Goal: Task Accomplishment & Management: Use online tool/utility

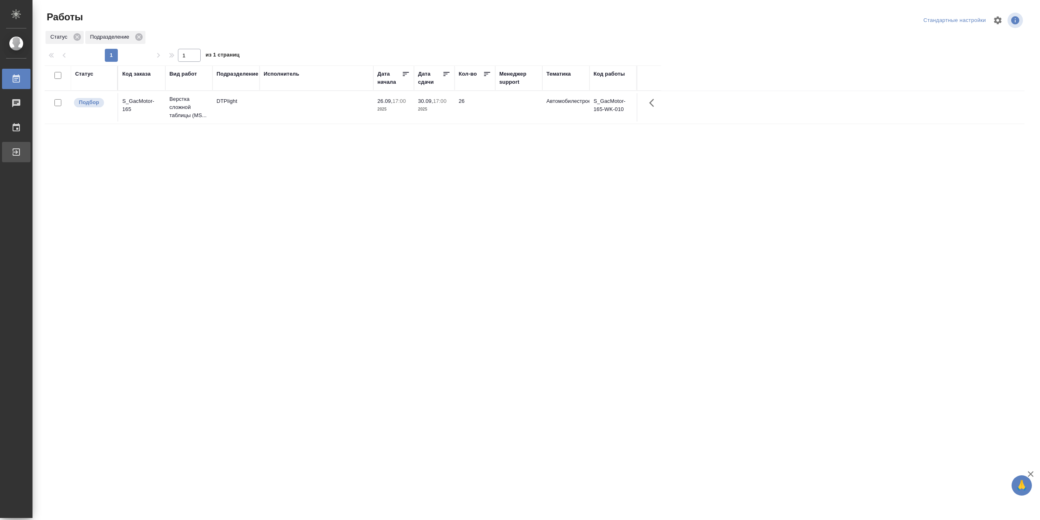
click at [16, 148] on div "Выйти" at bounding box center [6, 152] width 20 height 12
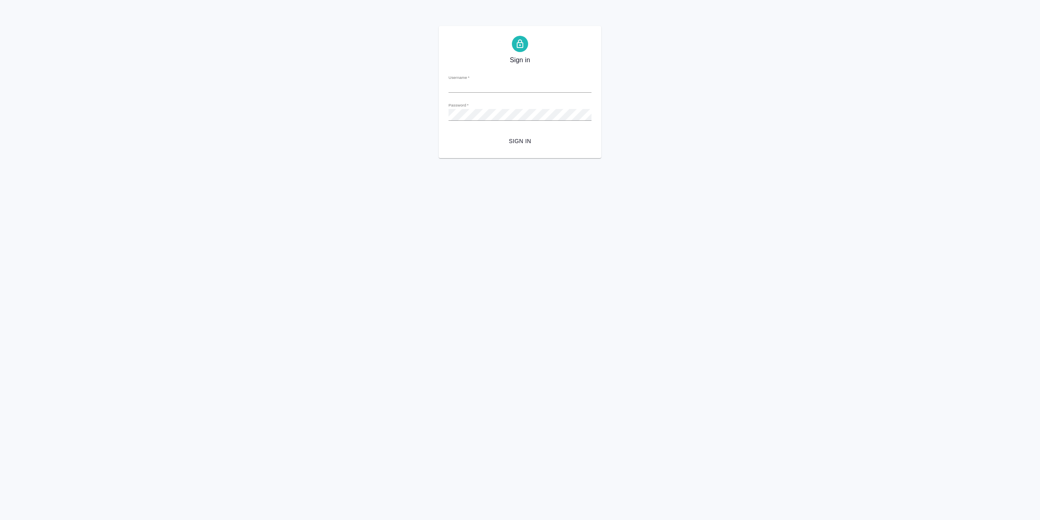
type input "r.sarkhatov@awatera.com"
click at [540, 144] on span "Sign in" at bounding box center [520, 141] width 130 height 10
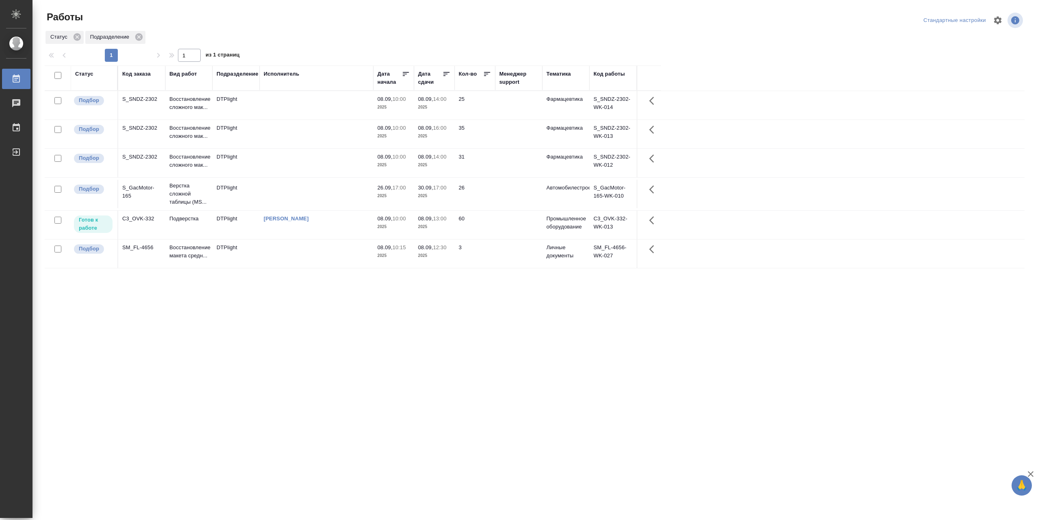
drag, startPoint x: 793, startPoint y: 0, endPoint x: 822, endPoint y: 204, distance: 205.8
click at [822, 205] on tr "Подбор S_GacMotor-165 Верстка сложной таблицы (MS... DTPlight 26.09, 17:00 2025…" at bounding box center [535, 194] width 980 height 33
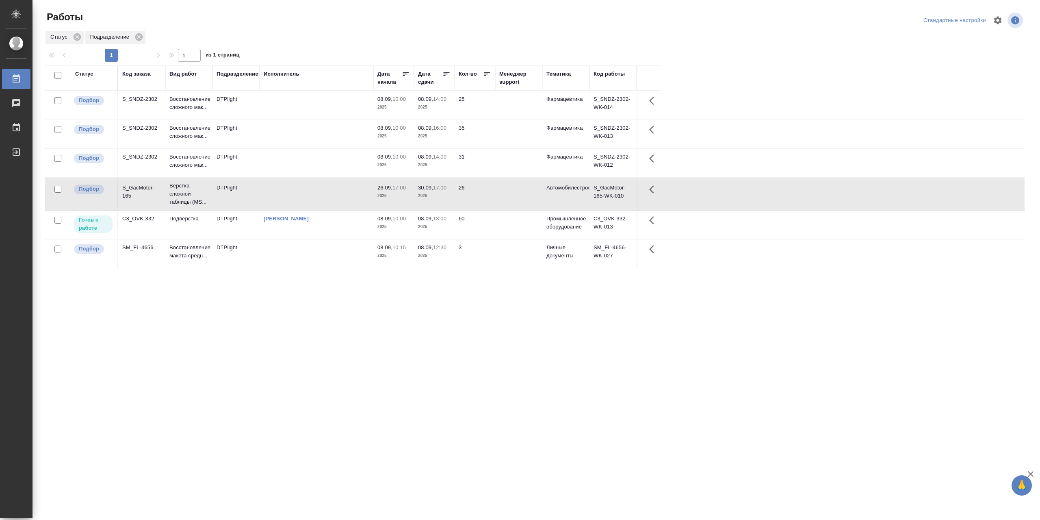
click at [329, 227] on td "[PERSON_NAME]" at bounding box center [317, 225] width 114 height 28
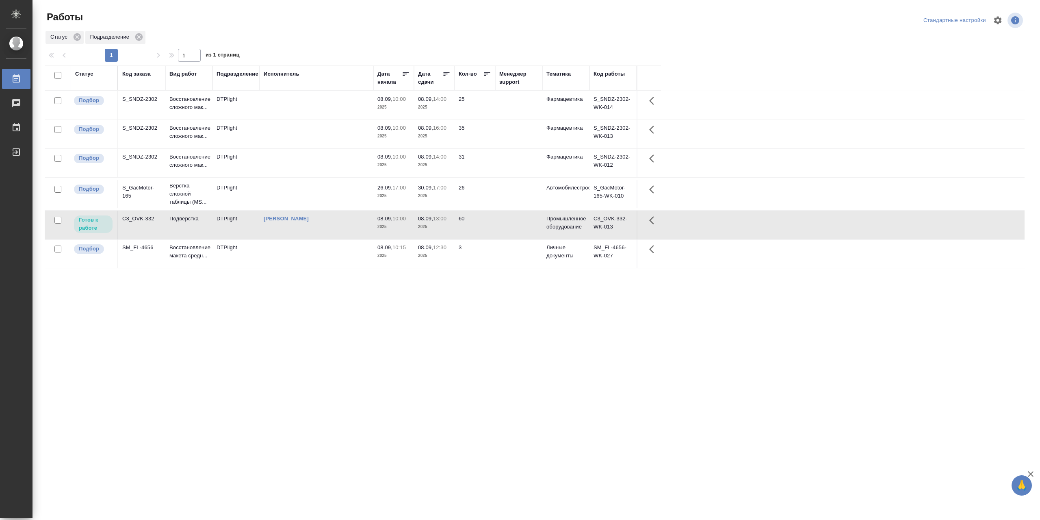
click at [329, 227] on td "[PERSON_NAME]" at bounding box center [317, 225] width 114 height 28
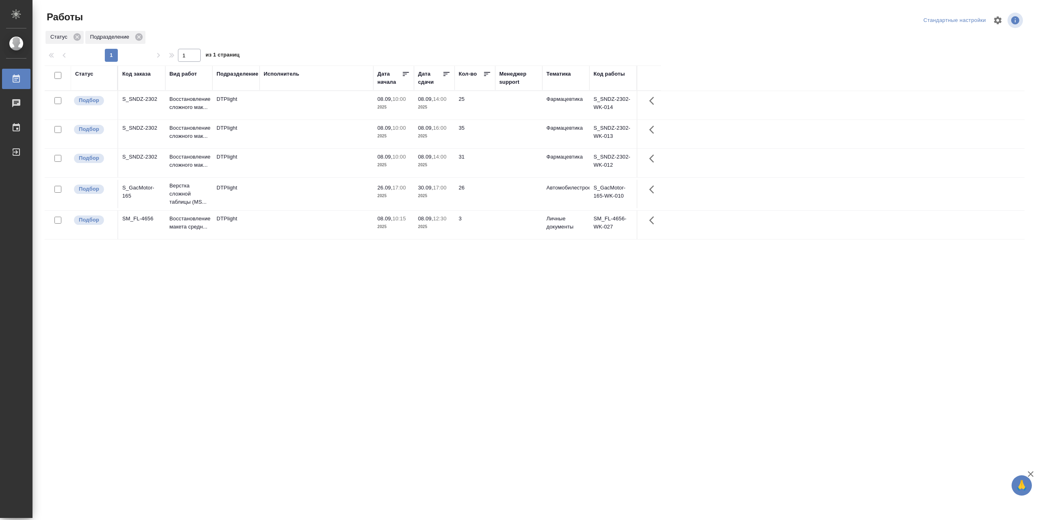
click at [300, 137] on td at bounding box center [317, 134] width 114 height 28
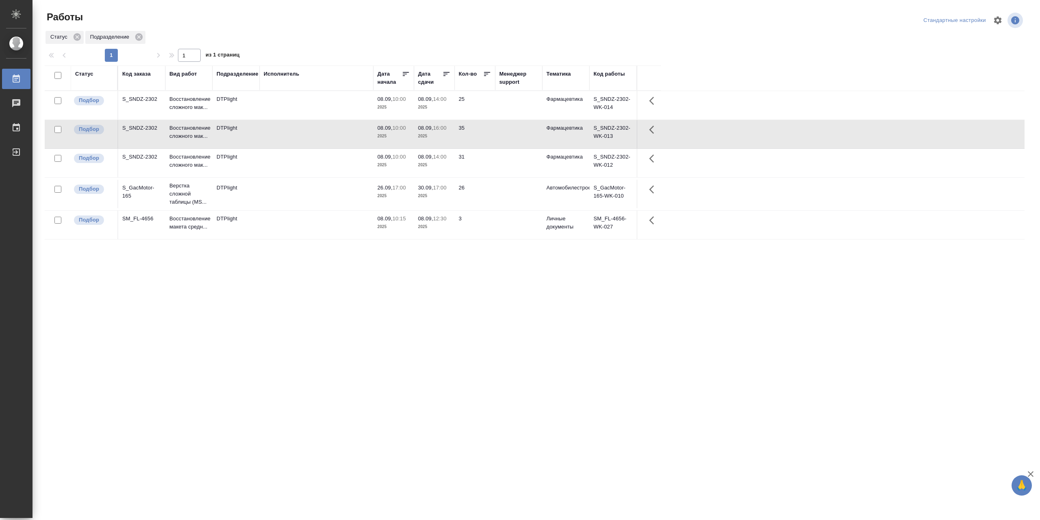
click at [300, 137] on td at bounding box center [317, 134] width 114 height 28
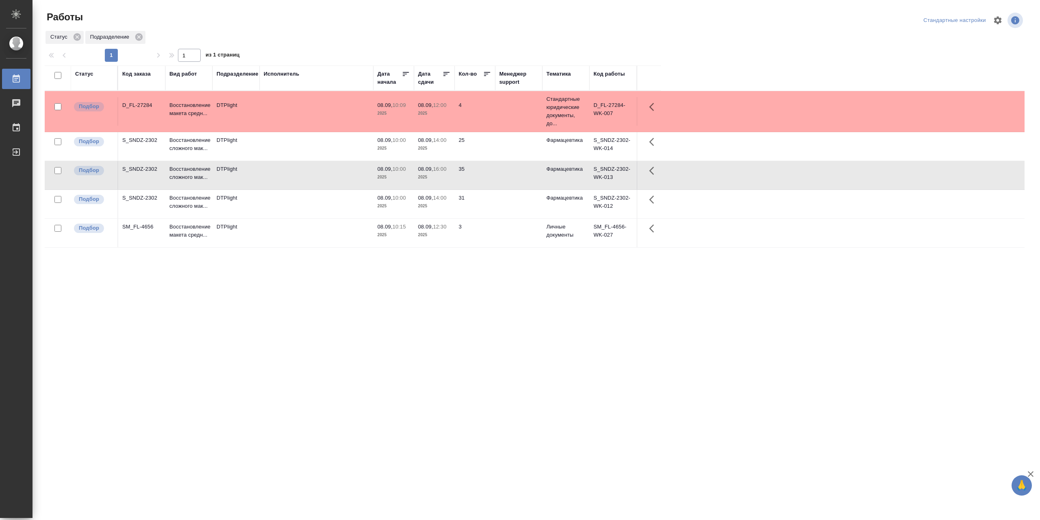
click at [286, 204] on td at bounding box center [317, 204] width 114 height 28
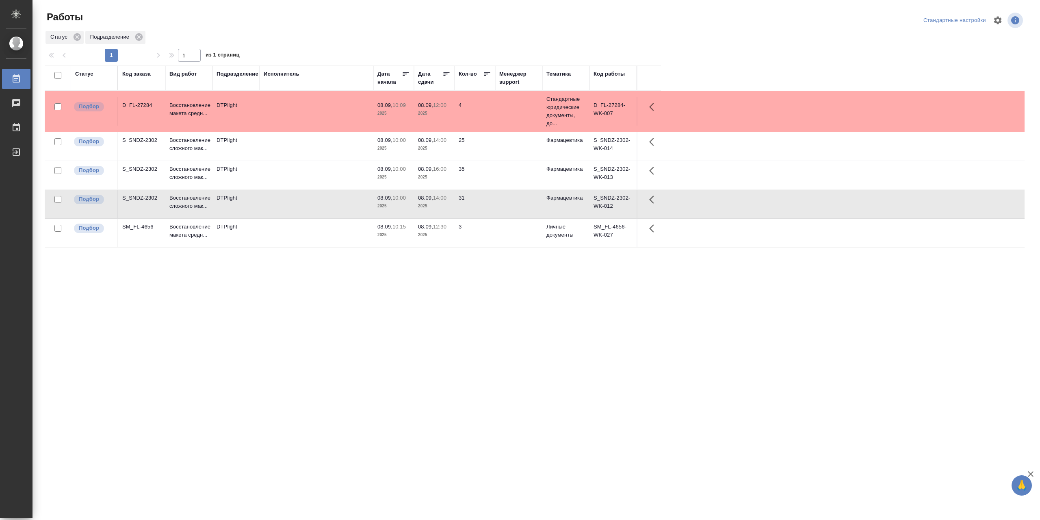
click at [286, 204] on td at bounding box center [317, 204] width 114 height 28
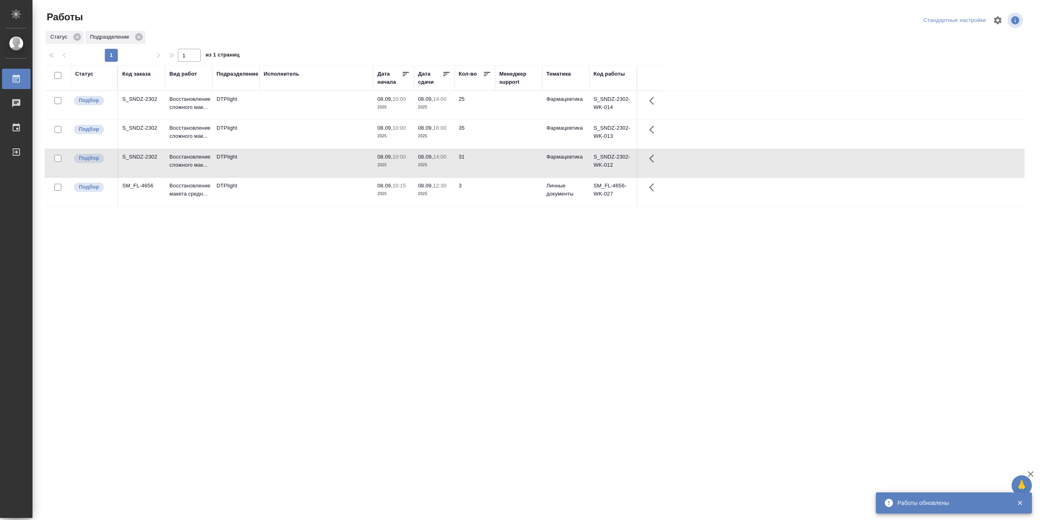
click at [86, 78] on div "Статус" at bounding box center [84, 74] width 18 height 8
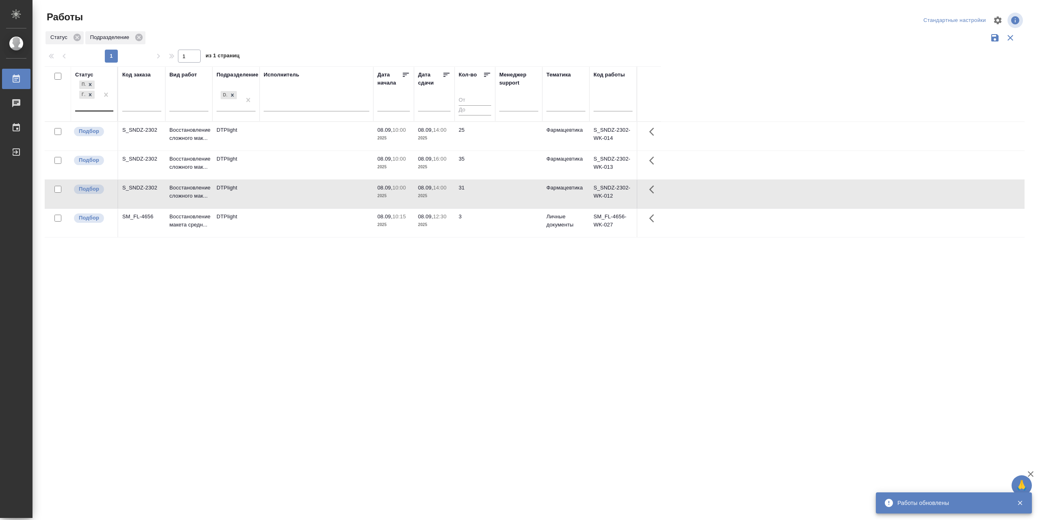
click at [87, 111] on div "Подбор Готов к работе" at bounding box center [87, 95] width 24 height 32
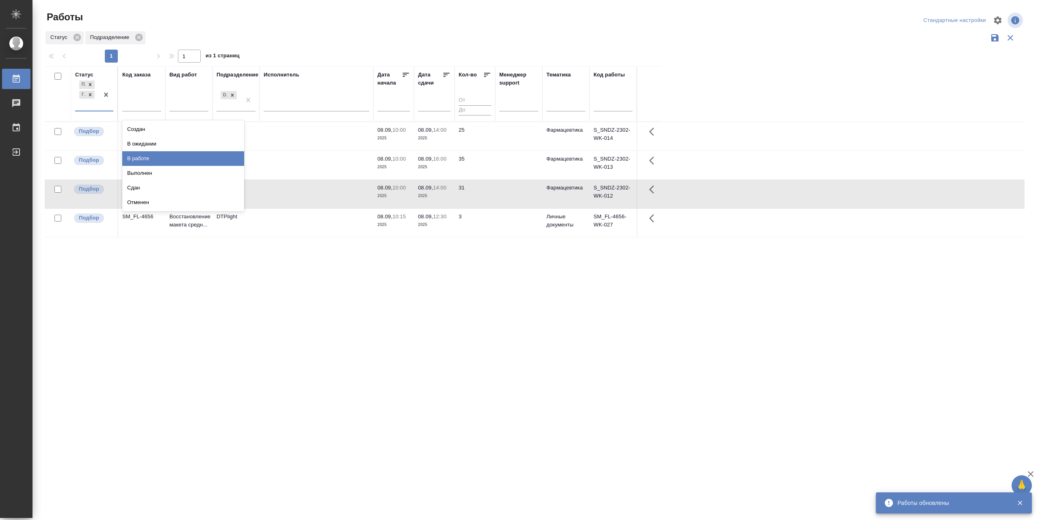
click at [150, 166] on div "В работе" at bounding box center [183, 158] width 122 height 15
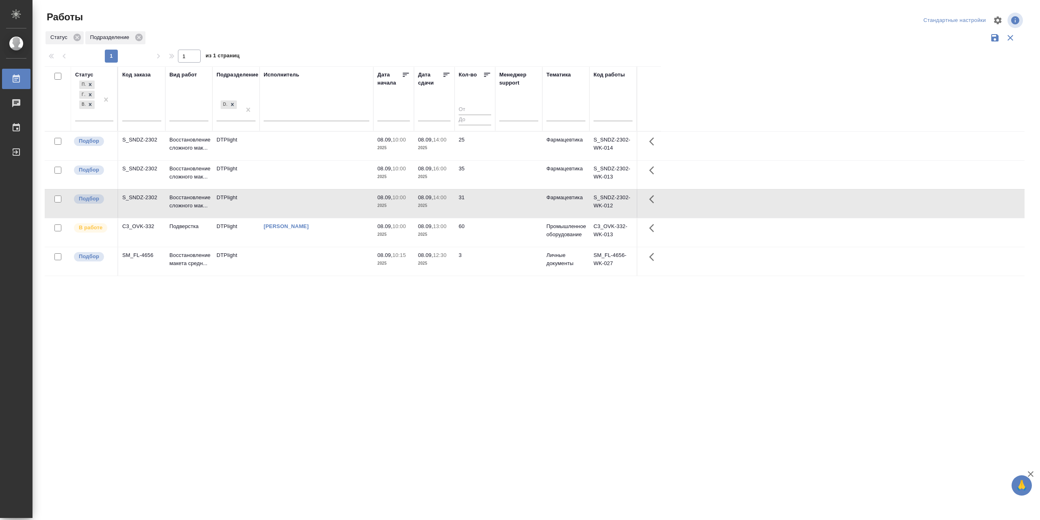
click at [332, 242] on td "[PERSON_NAME]" at bounding box center [317, 232] width 114 height 28
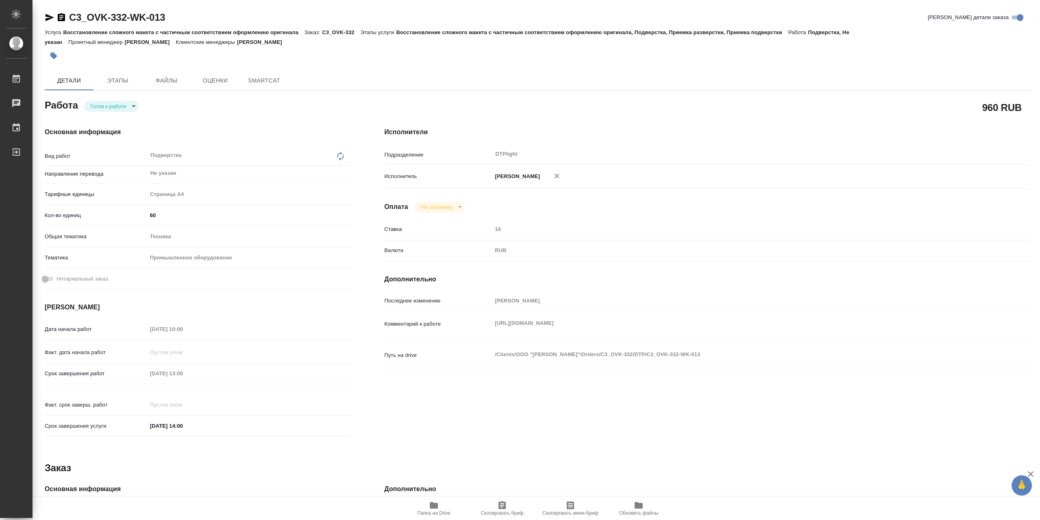
type textarea "x"
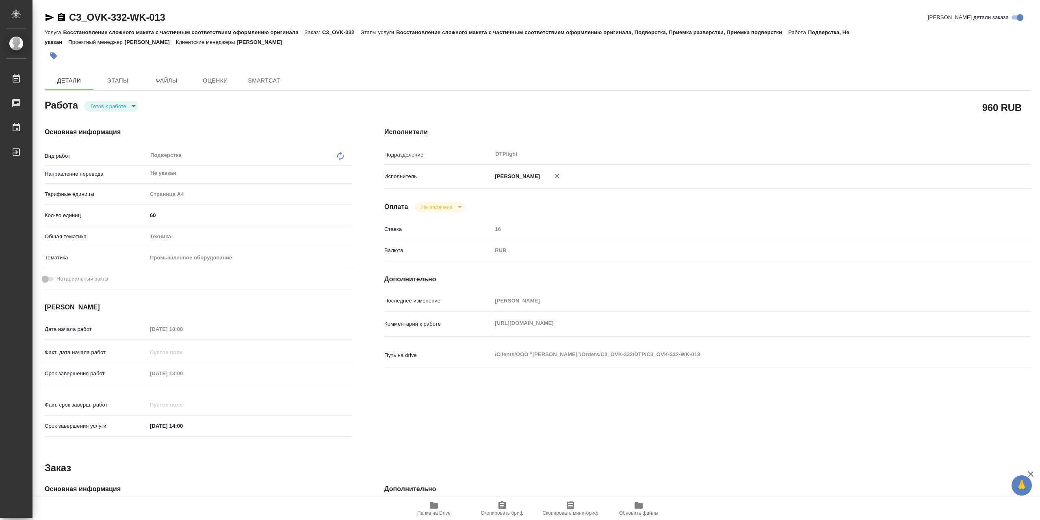
type textarea "x"
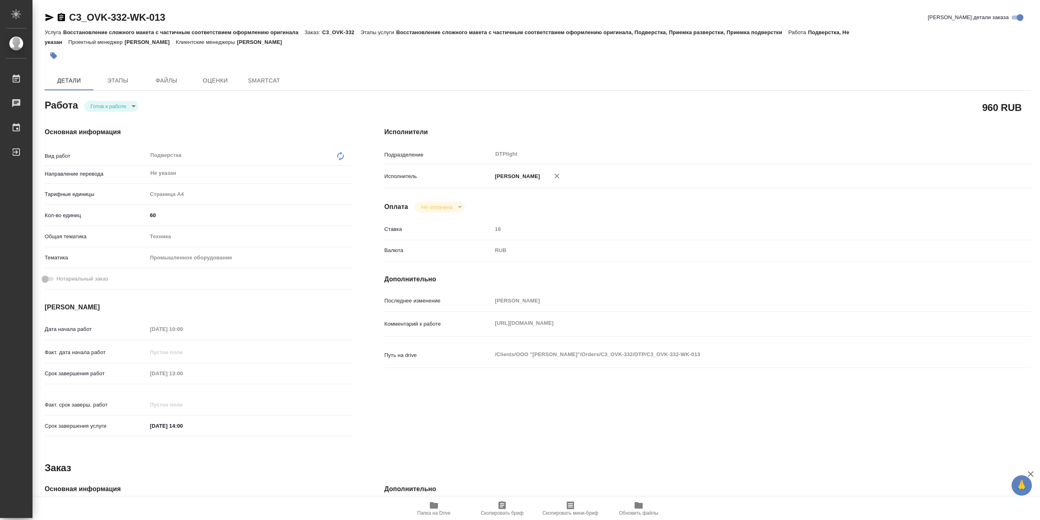
type textarea "x"
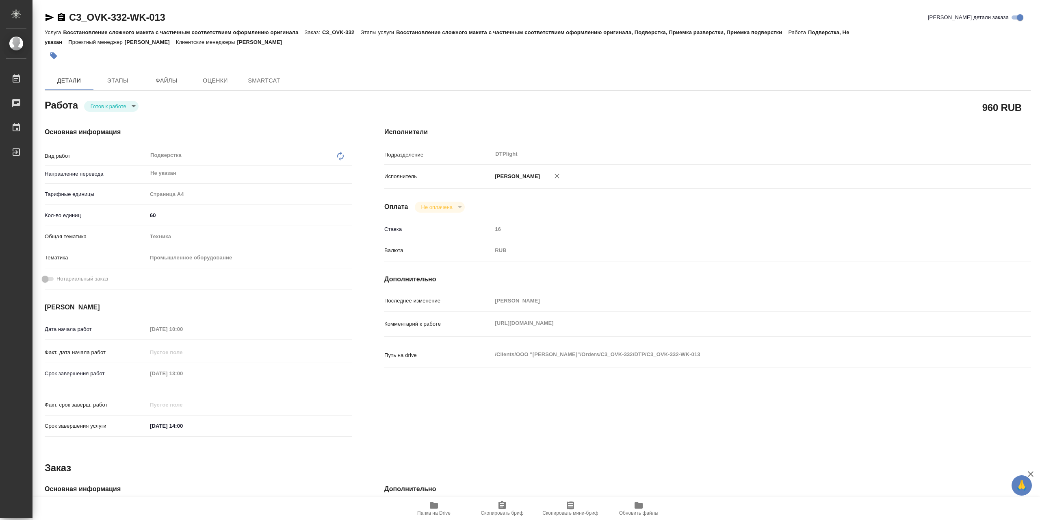
type textarea "x"
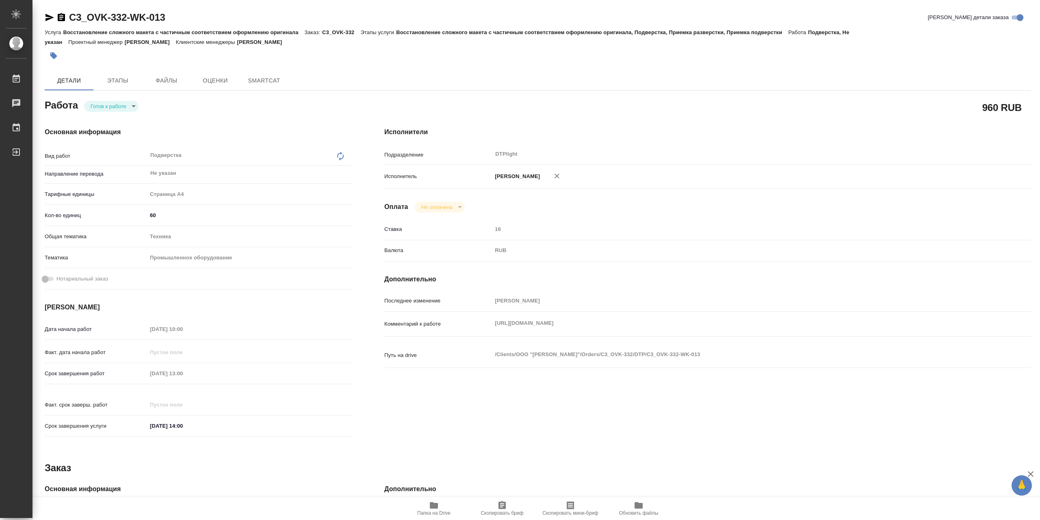
type textarea "x"
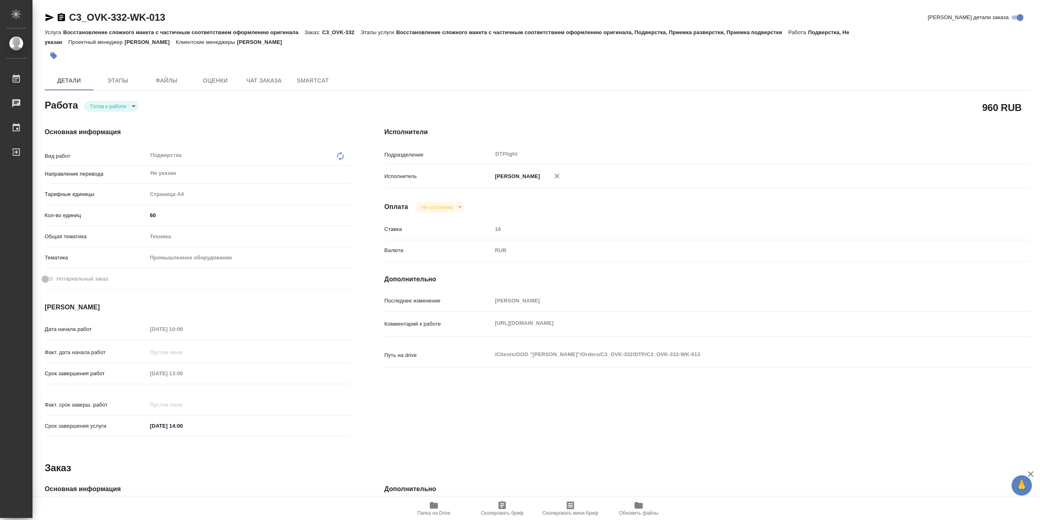
type textarea "x"
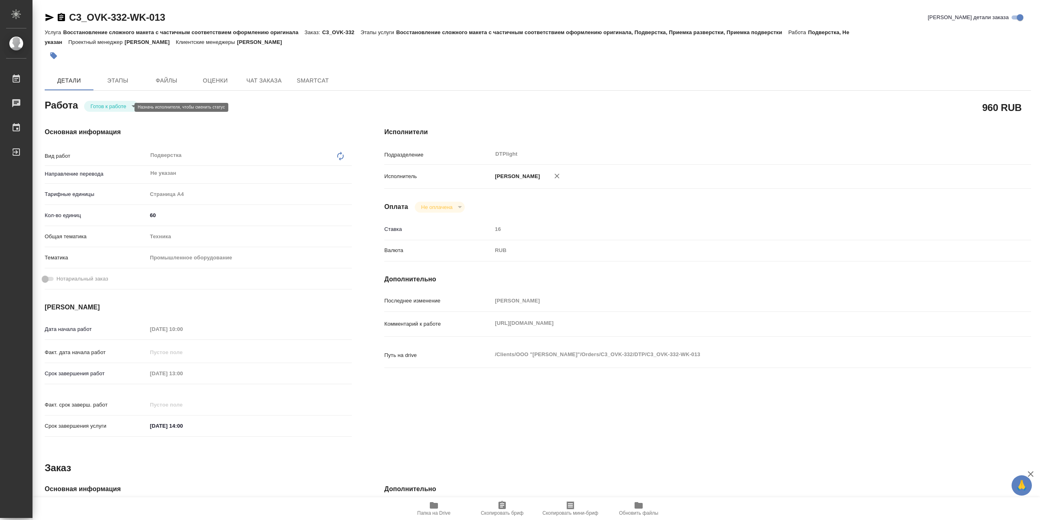
click at [126, 109] on body "🙏 .cls-1 fill:#fff; AWATERA Сархатов Руслан Работы Чаты График Выйти C3_OVK-332…" at bounding box center [520, 260] width 1040 height 520
click at [129, 105] on li "В работе" at bounding box center [111, 108] width 54 height 14
type textarea "x"
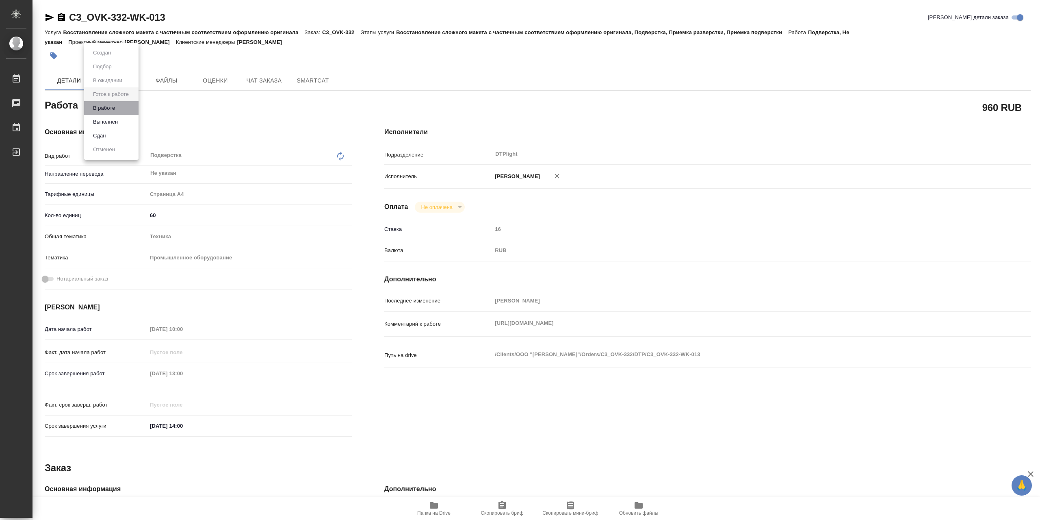
type textarea "x"
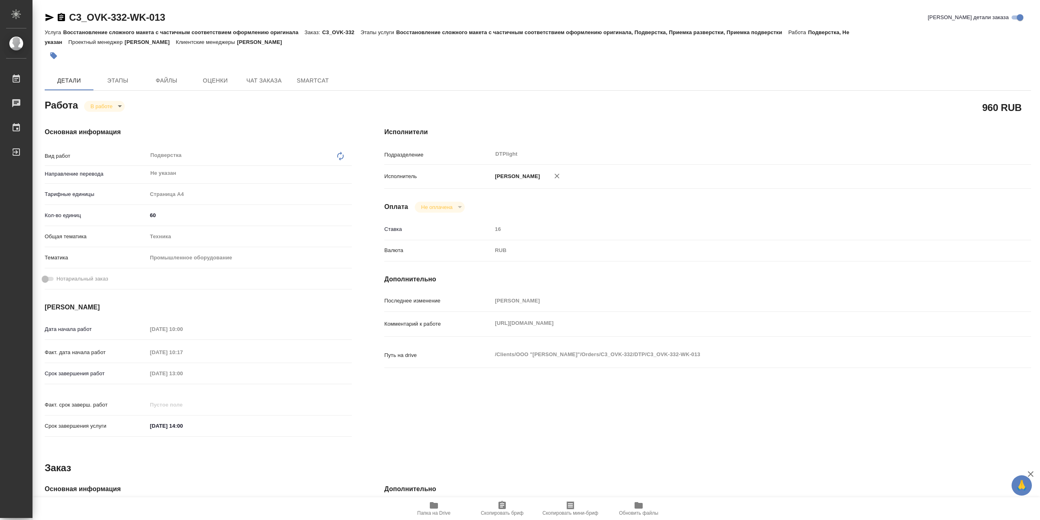
type textarea "x"
click at [436, 504] on icon "button" at bounding box center [434, 505] width 8 height 7
type textarea "x"
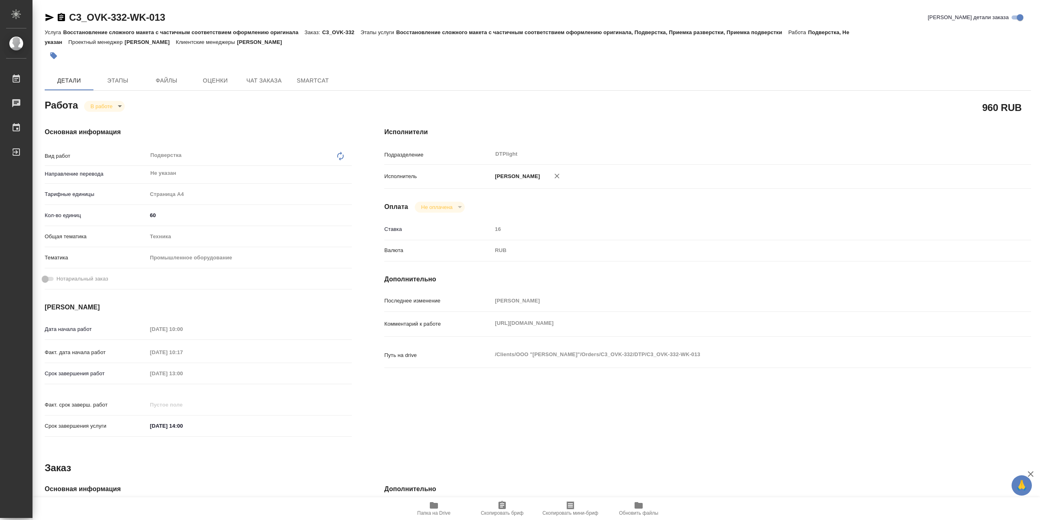
type textarea "x"
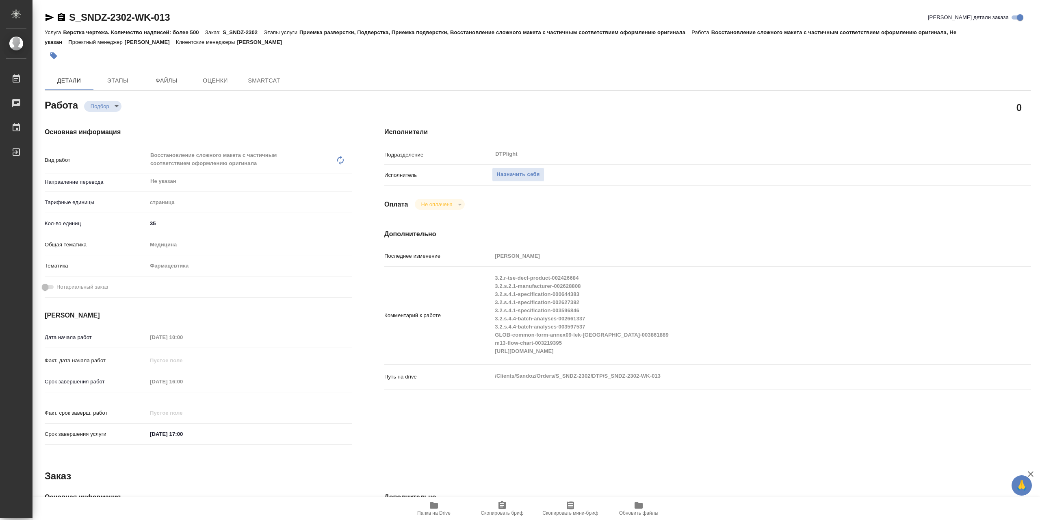
type textarea "x"
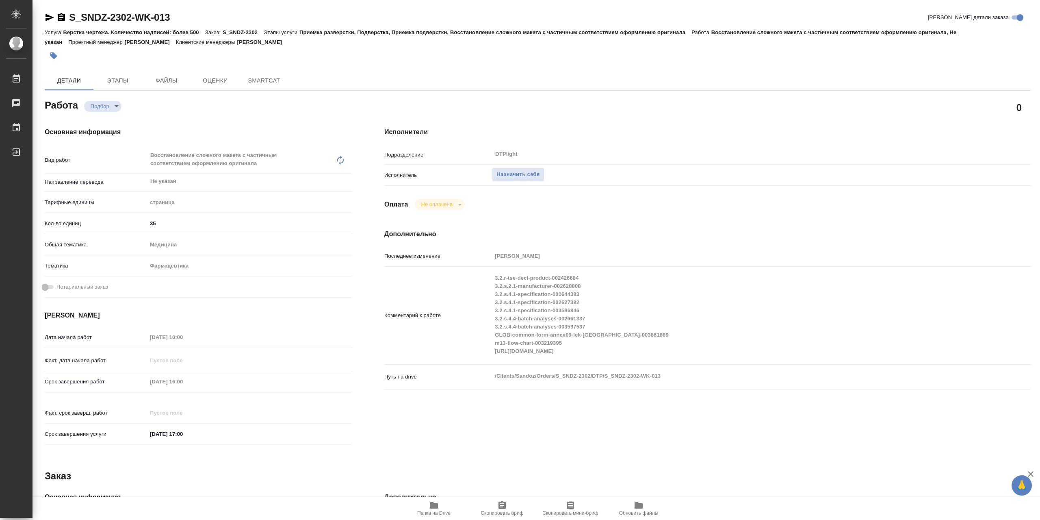
type textarea "x"
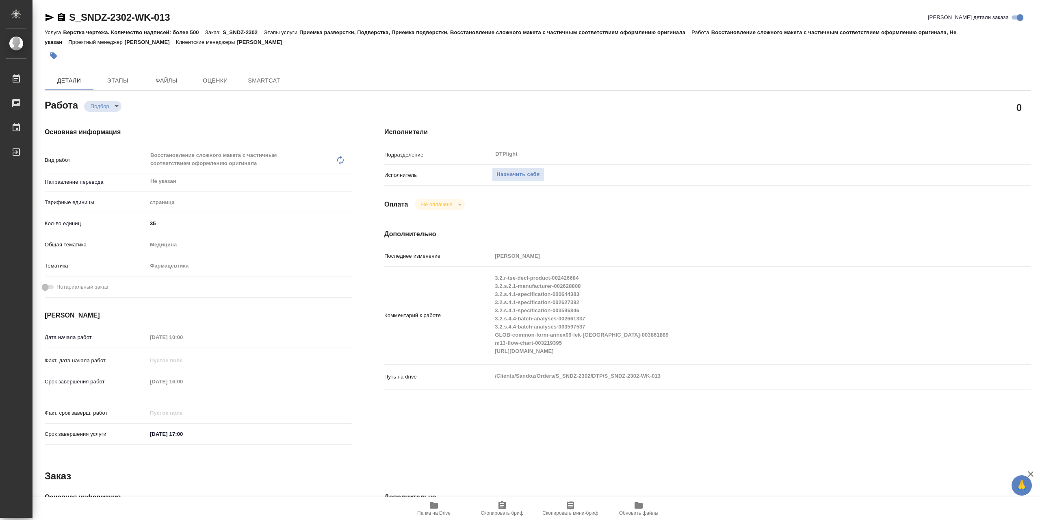
type textarea "x"
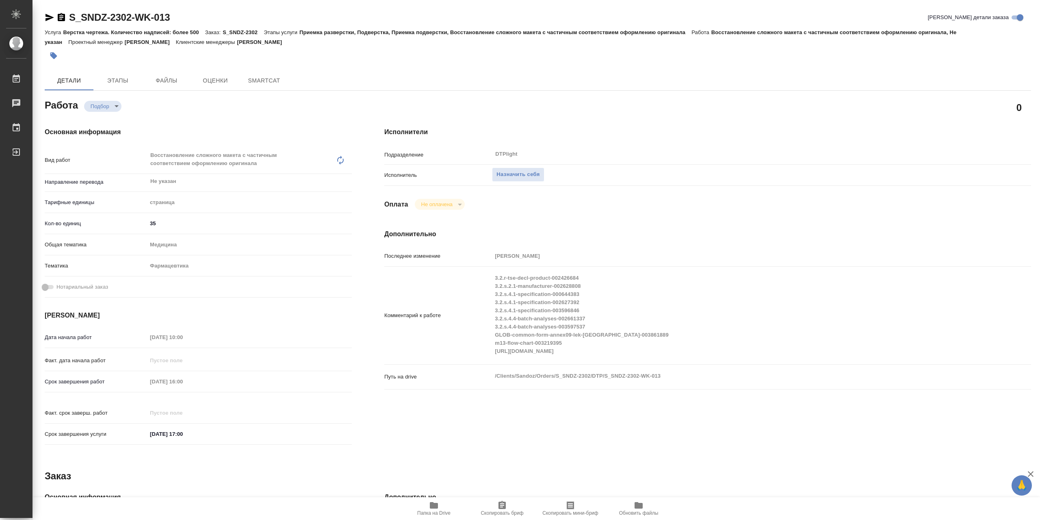
type textarea "x"
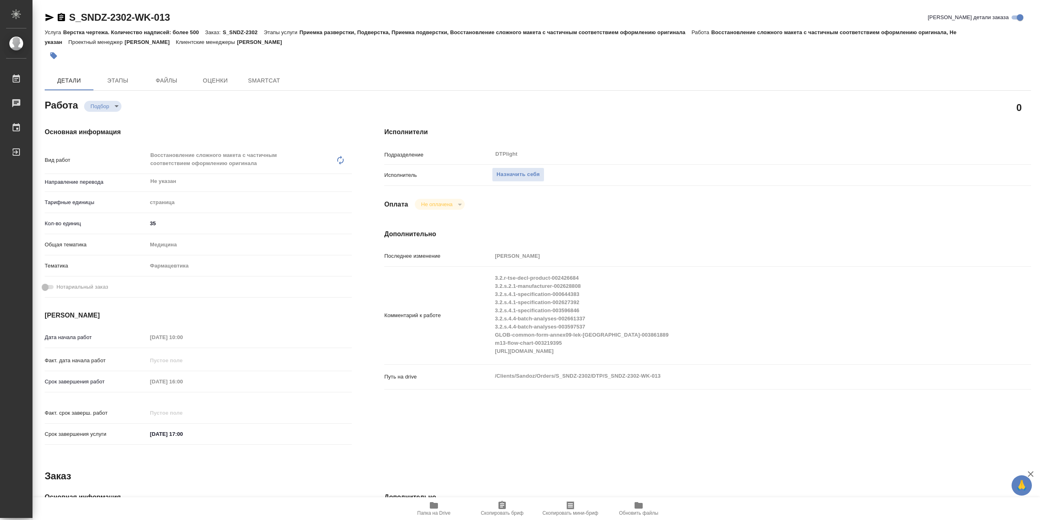
type textarea "x"
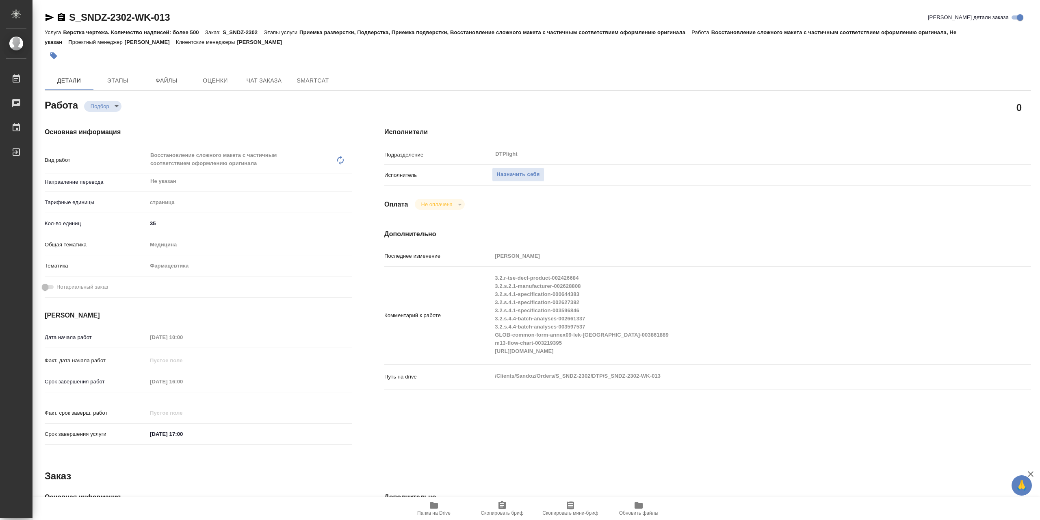
type textarea "x"
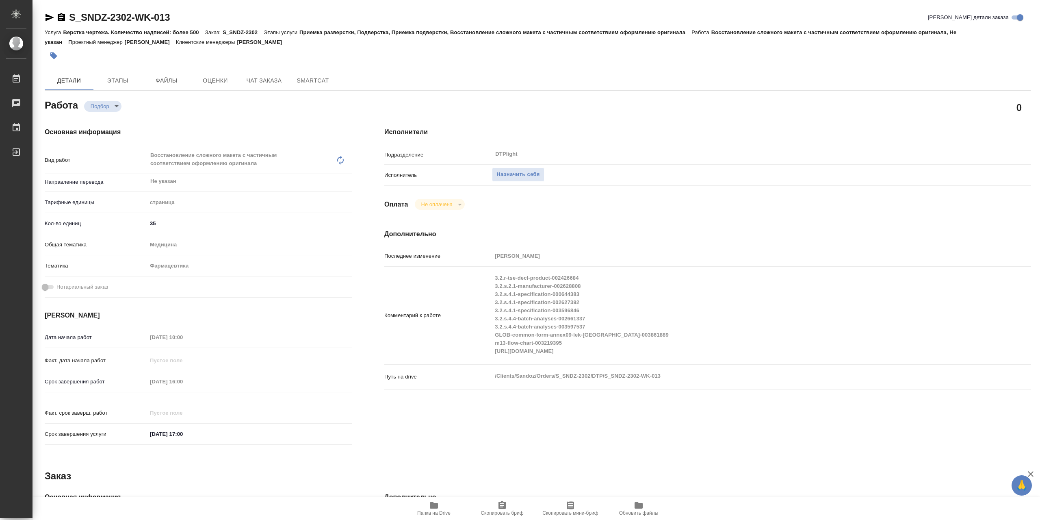
click at [426, 503] on span "Папка на Drive" at bounding box center [434, 507] width 59 height 15
type textarea "x"
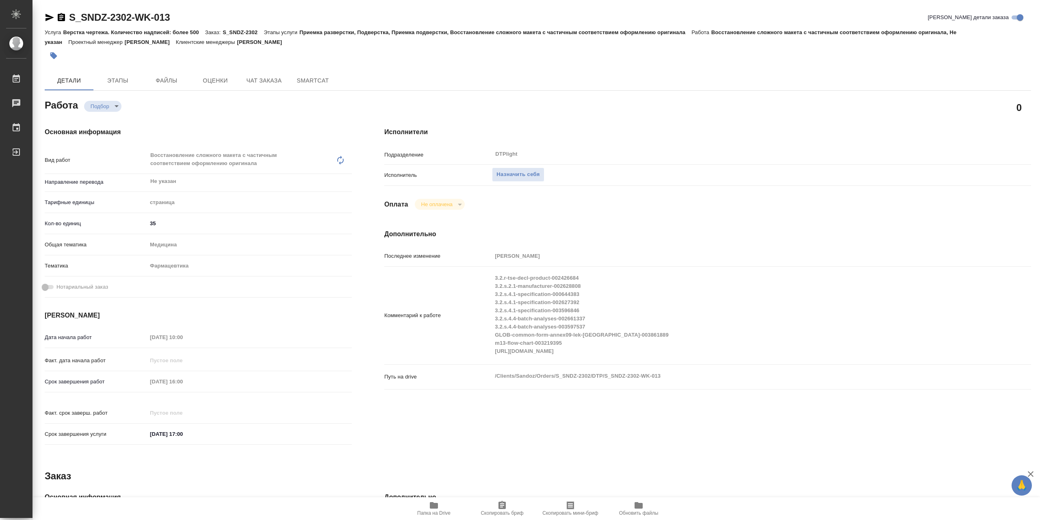
type textarea "x"
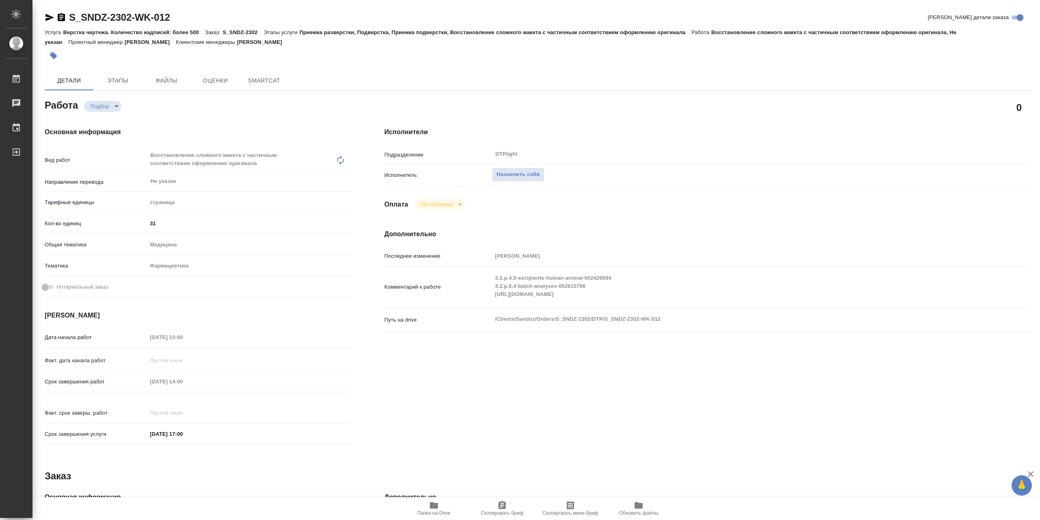
type textarea "x"
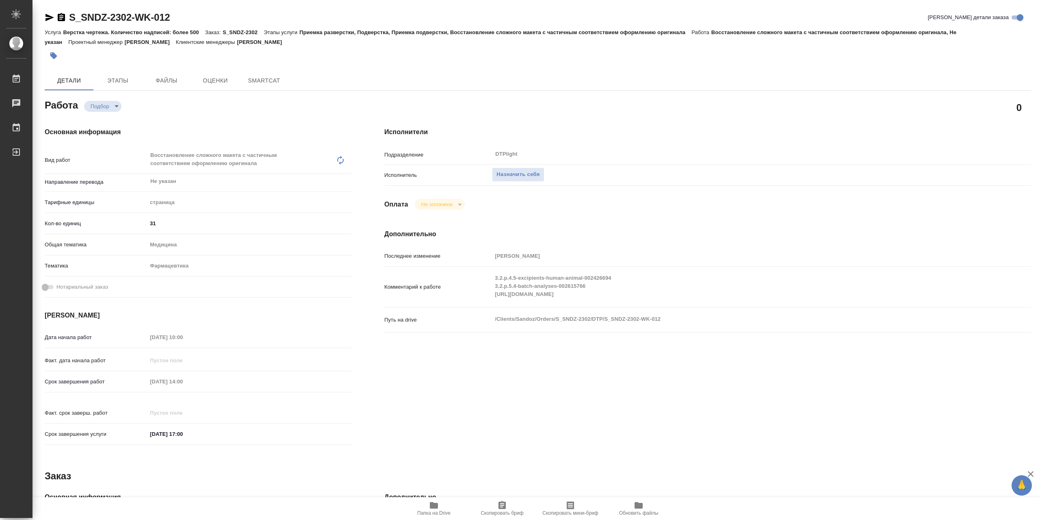
type textarea "x"
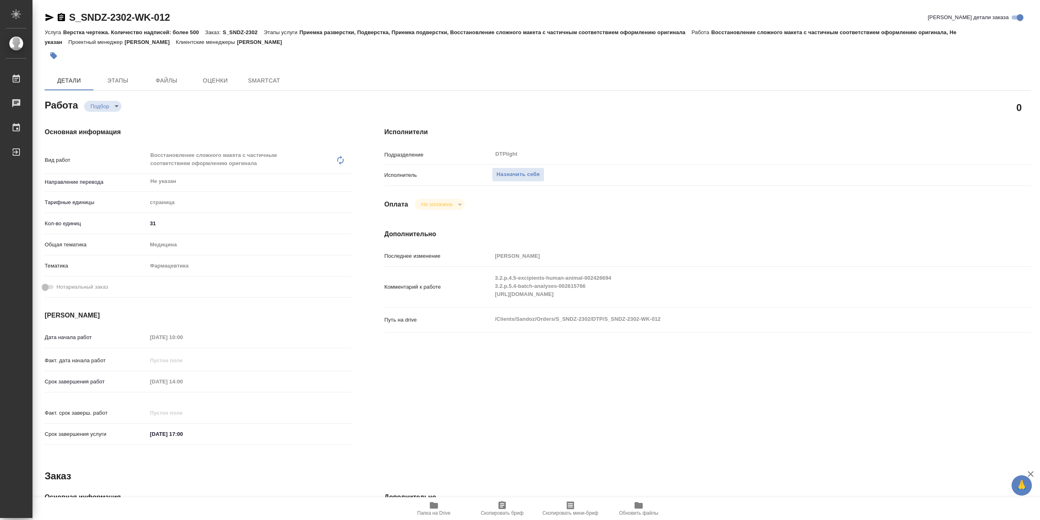
type textarea "x"
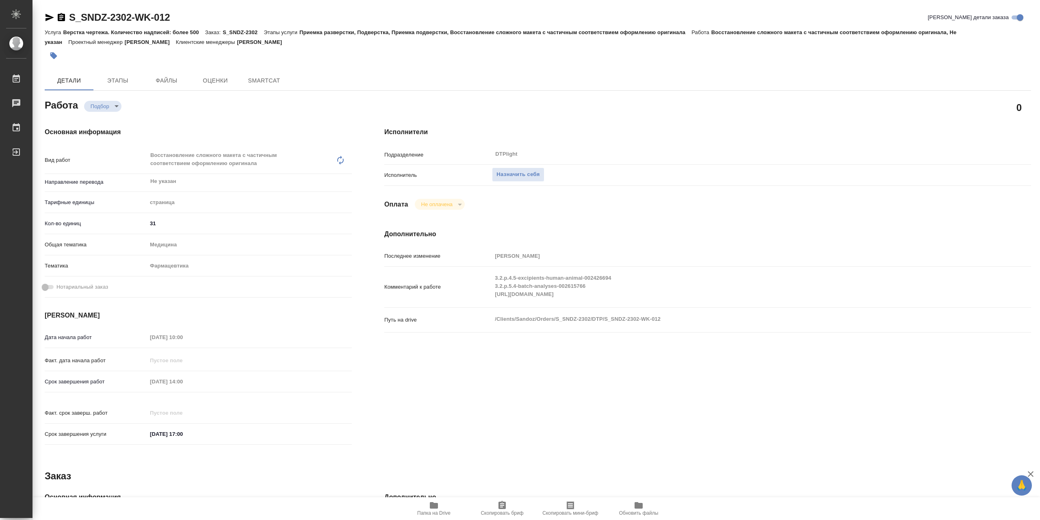
type textarea "x"
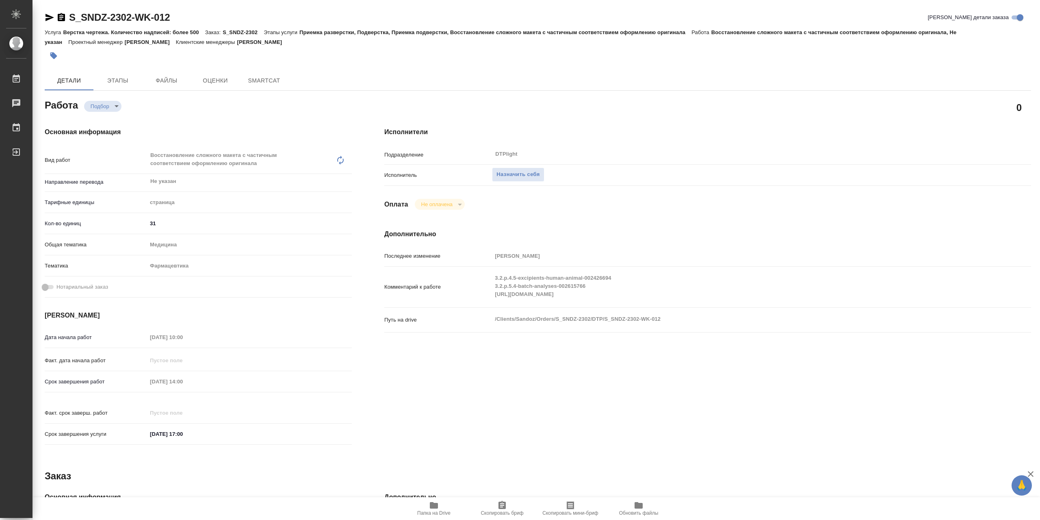
type textarea "x"
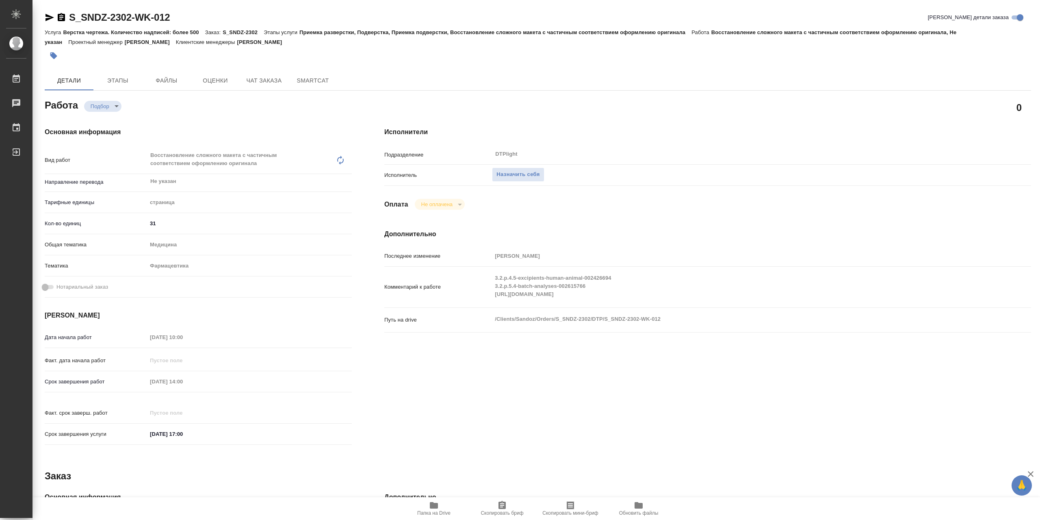
click at [430, 507] on icon "button" at bounding box center [434, 505] width 8 height 7
type textarea "x"
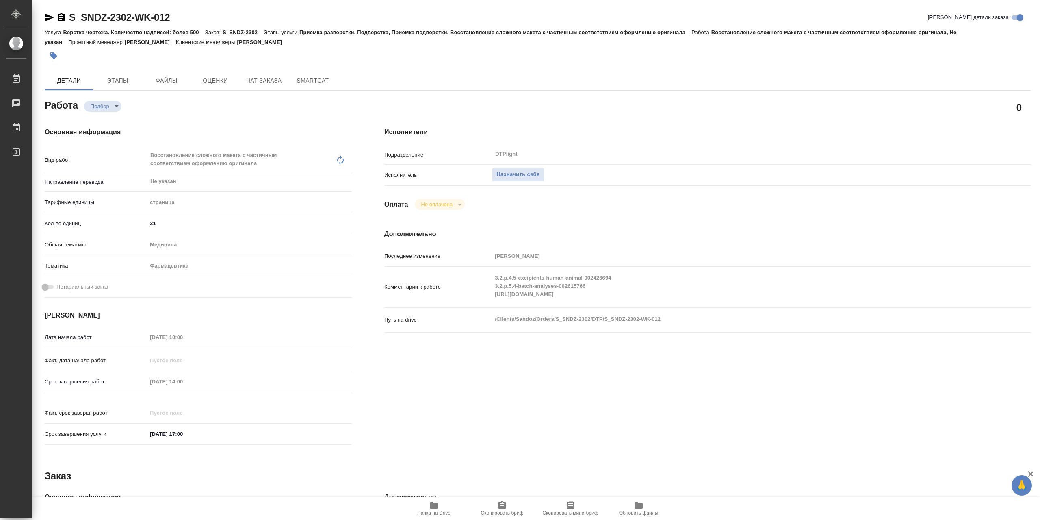
type textarea "x"
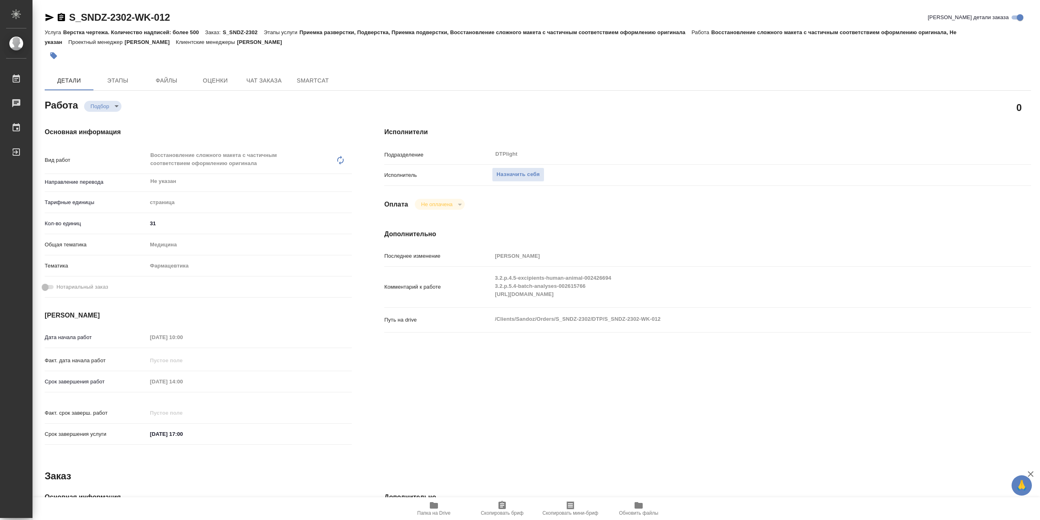
type textarea "x"
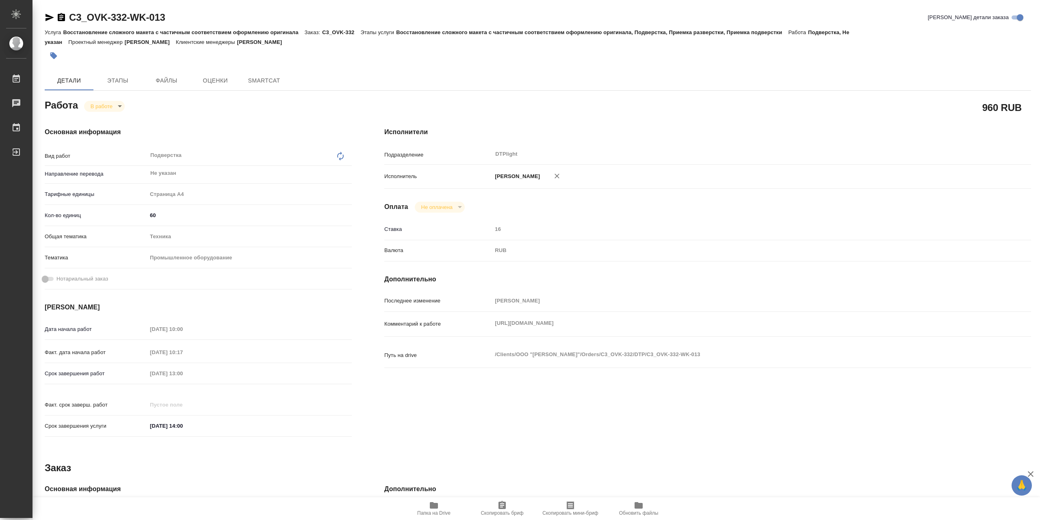
type textarea "x"
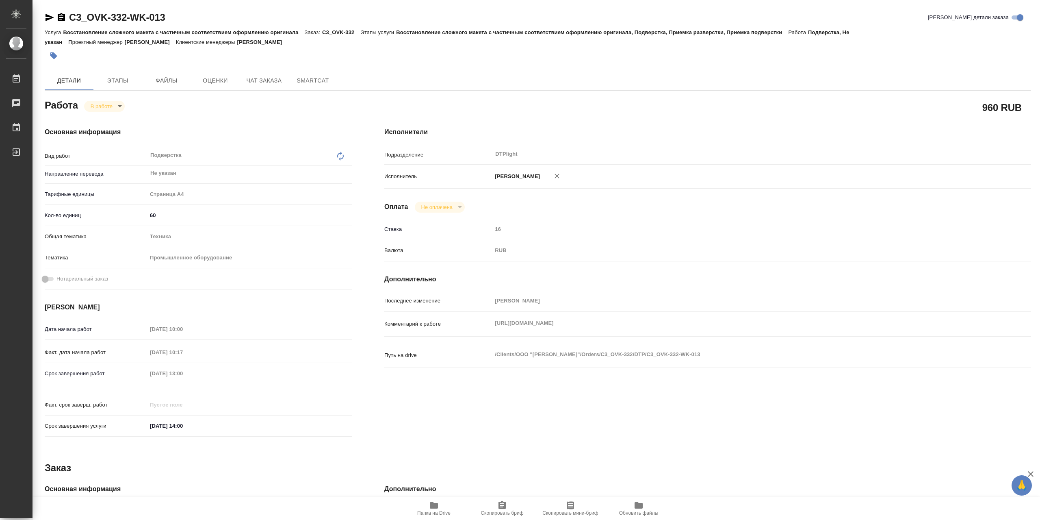
type textarea "x"
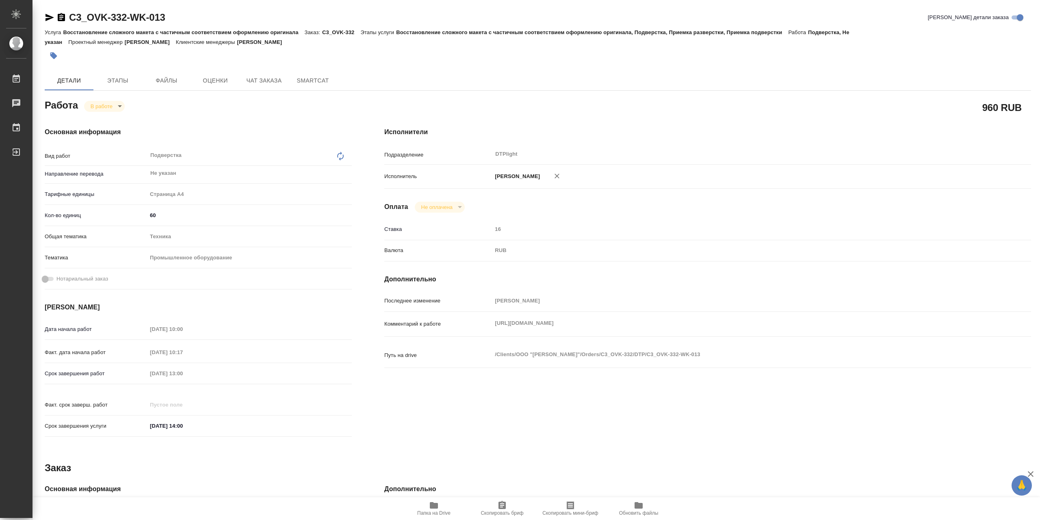
type textarea "x"
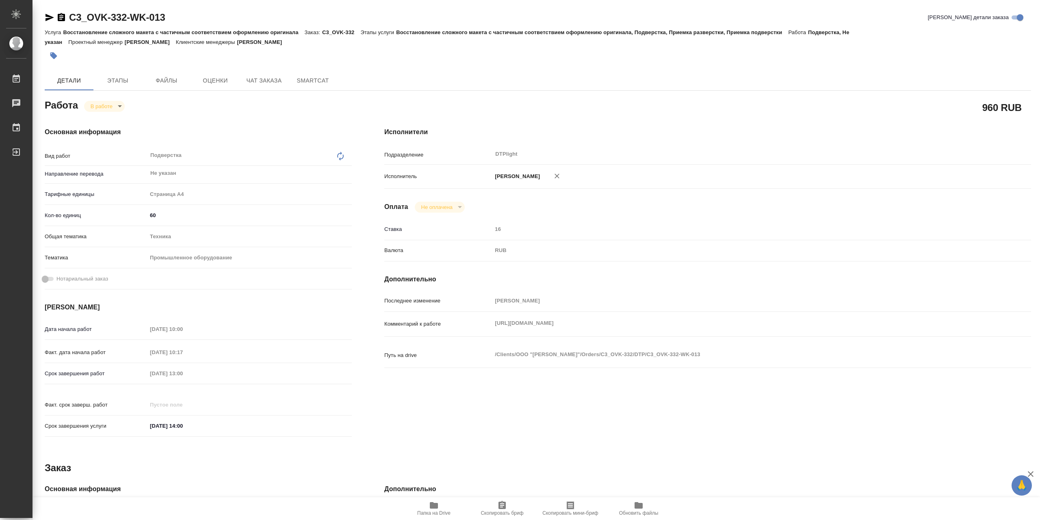
click at [403, 330] on div "Комментарий к работе [URL][DOMAIN_NAME] x" at bounding box center [707, 324] width 647 height 18
click at [434, 503] on icon "button" at bounding box center [434, 505] width 8 height 7
